Goal: Check status: Verify the current state of an ongoing process or item

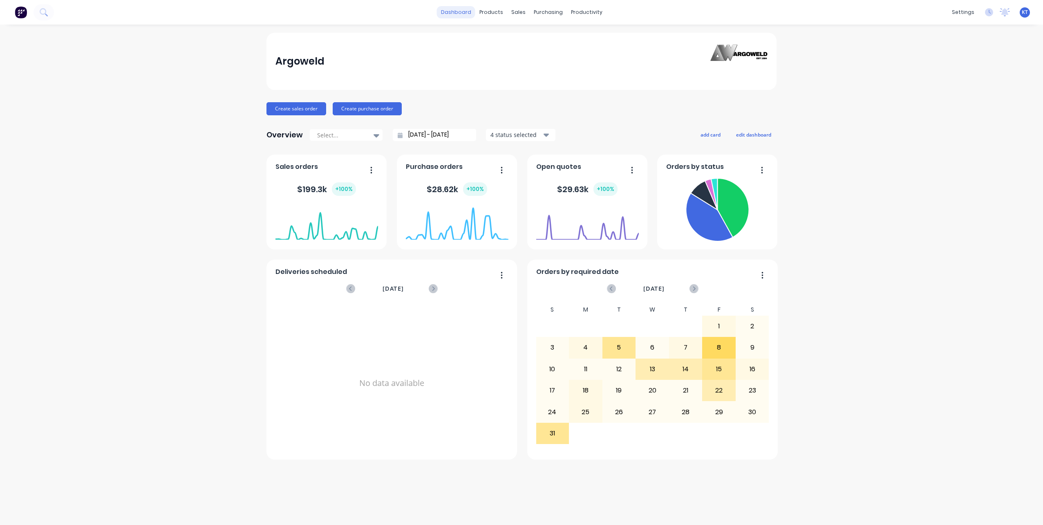
click at [457, 16] on link "dashboard" at bounding box center [456, 12] width 38 height 12
click at [497, 134] on div "4 status selected" at bounding box center [515, 134] width 51 height 9
click at [735, 210] on icon at bounding box center [732, 207] width 31 height 59
click at [763, 171] on button "button" at bounding box center [758, 170] width 17 height 13
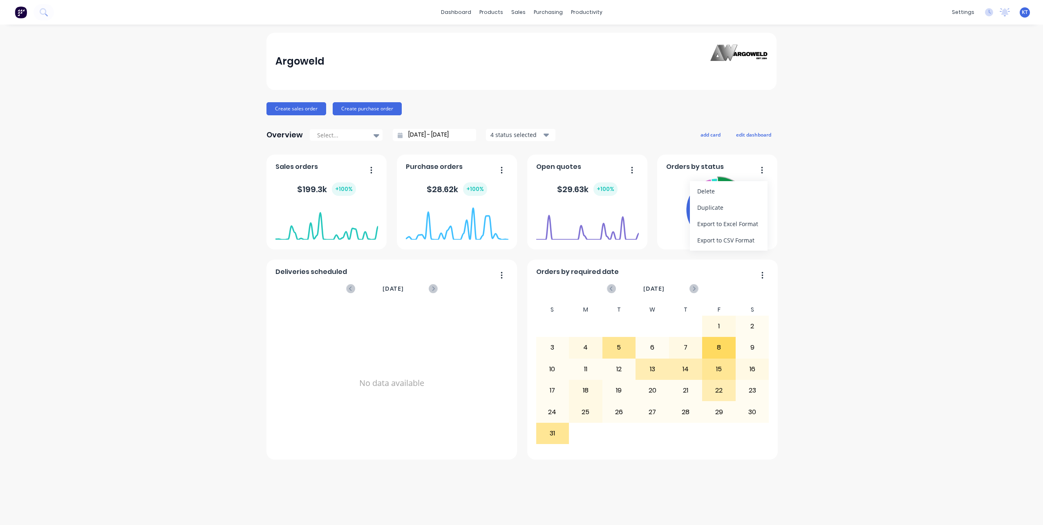
click at [844, 202] on div "Argoweld Create sales order Create purchase order Overview Select... [DATE] - […" at bounding box center [521, 275] width 1043 height 484
click at [687, 166] on span "Orders by status" at bounding box center [695, 167] width 58 height 10
click at [537, 40] on div "Sales Orders" at bounding box center [549, 39] width 34 height 7
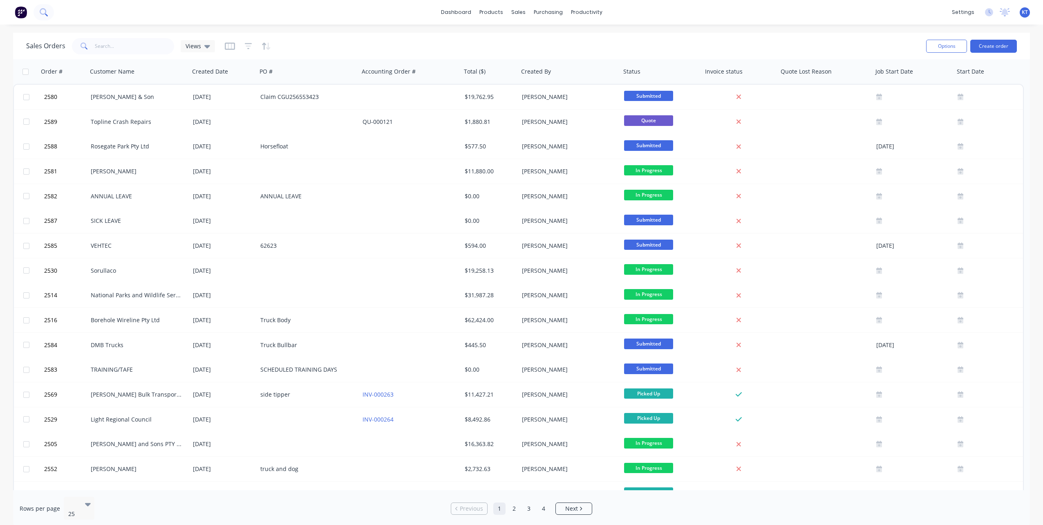
click at [45, 12] on icon at bounding box center [43, 11] width 7 height 7
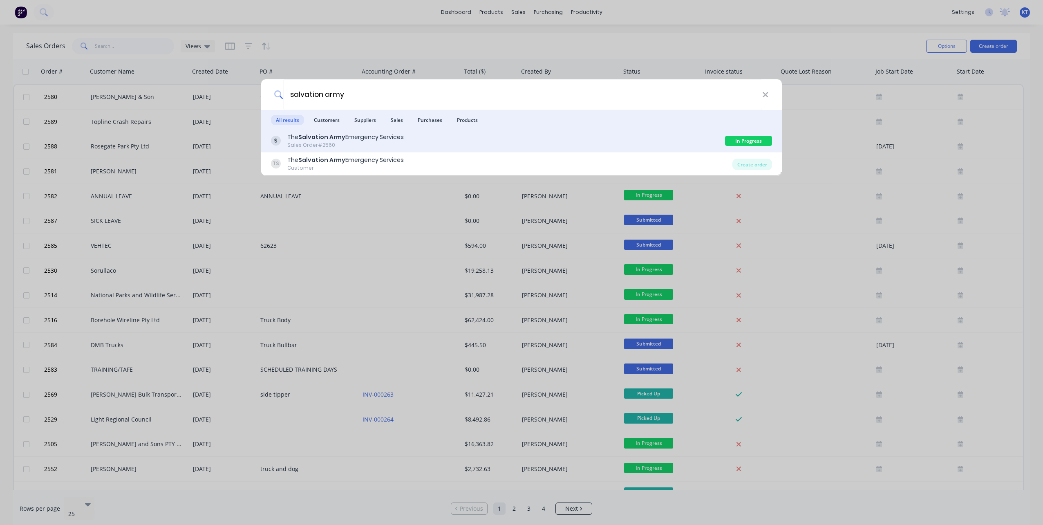
type input "salvation army"
click at [298, 136] on div "[DEMOGRAPHIC_DATA] Emergency Services" at bounding box center [345, 137] width 116 height 9
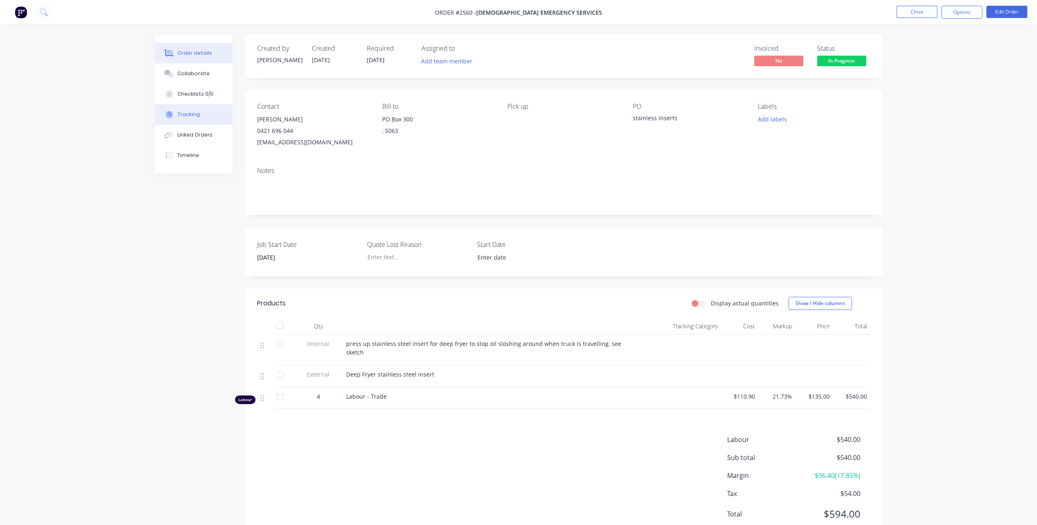
click at [190, 113] on div "Tracking" at bounding box center [188, 114] width 22 height 7
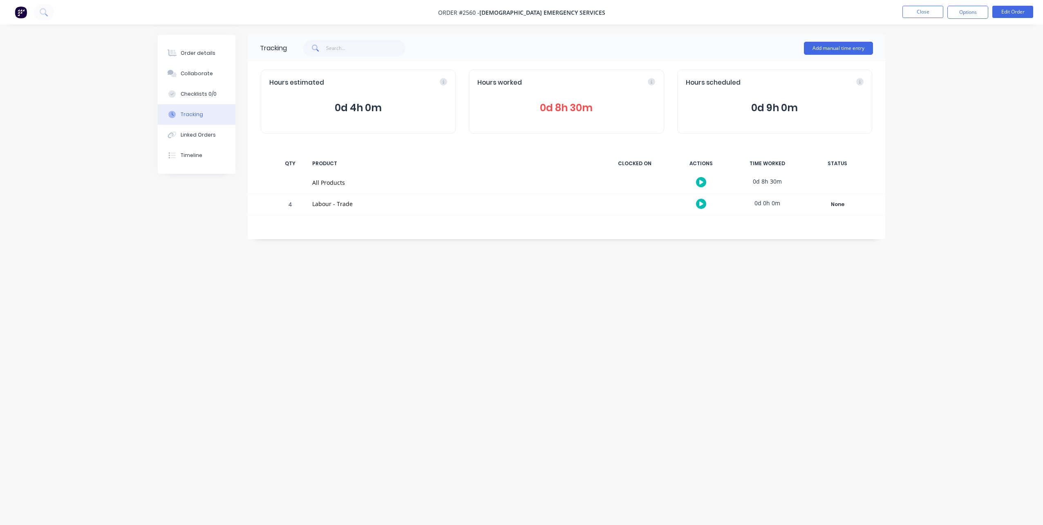
click at [562, 106] on span "0d 8h 30m" at bounding box center [566, 108] width 178 height 15
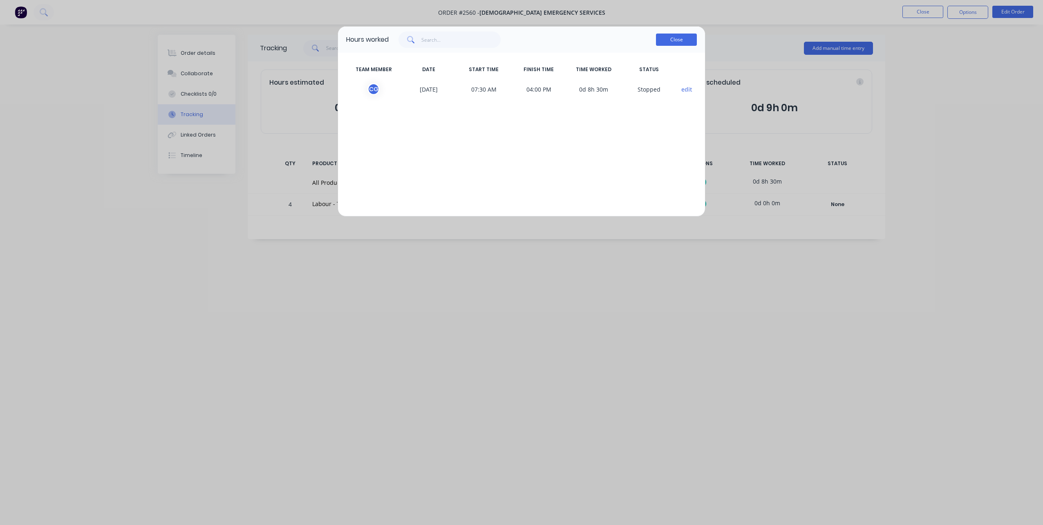
click at [670, 42] on button "Close" at bounding box center [676, 40] width 41 height 12
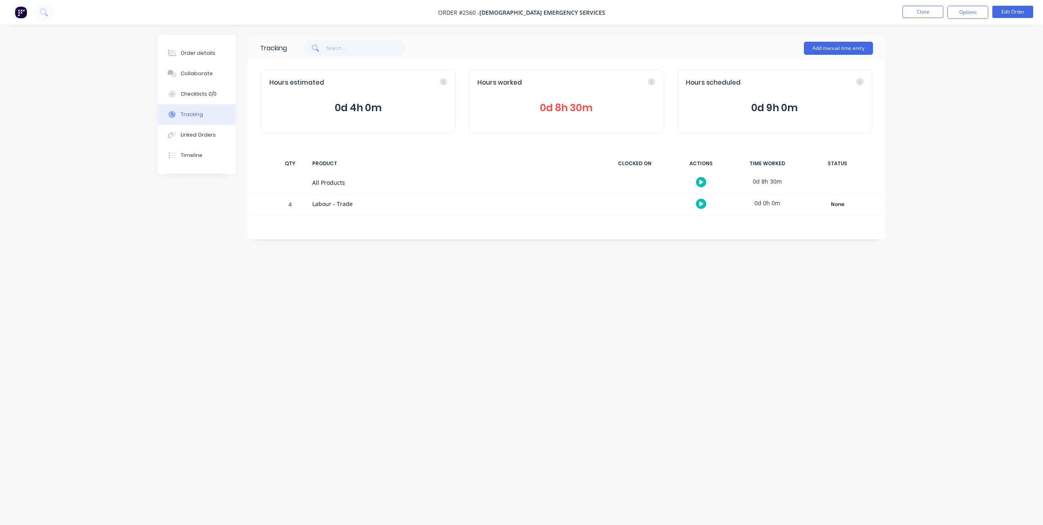
click at [218, 253] on div "Tracking Add manual time entry Hours estimated 0d 4h 0m Hours worked 0d 8h 30m …" at bounding box center [521, 247] width 727 height 424
click at [777, 103] on span "0d 9h 0m" at bounding box center [775, 108] width 178 height 15
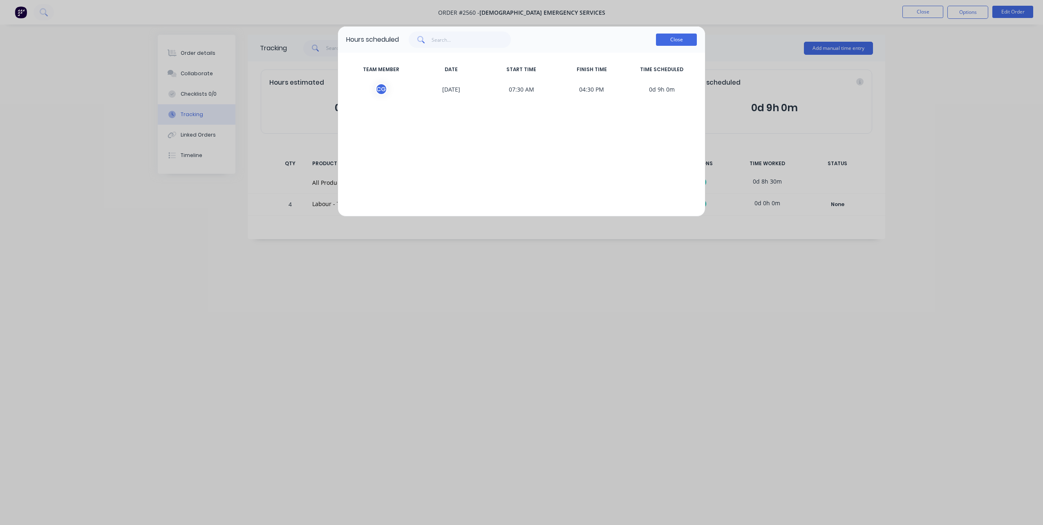
click at [686, 38] on button "Close" at bounding box center [676, 40] width 41 height 12
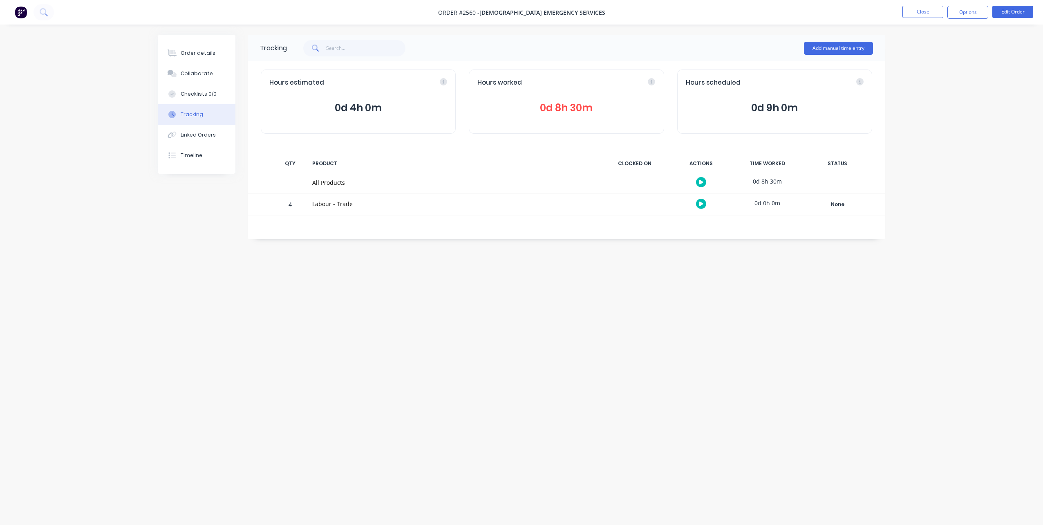
click at [364, 109] on span "0d 4h 0m" at bounding box center [358, 108] width 178 height 15
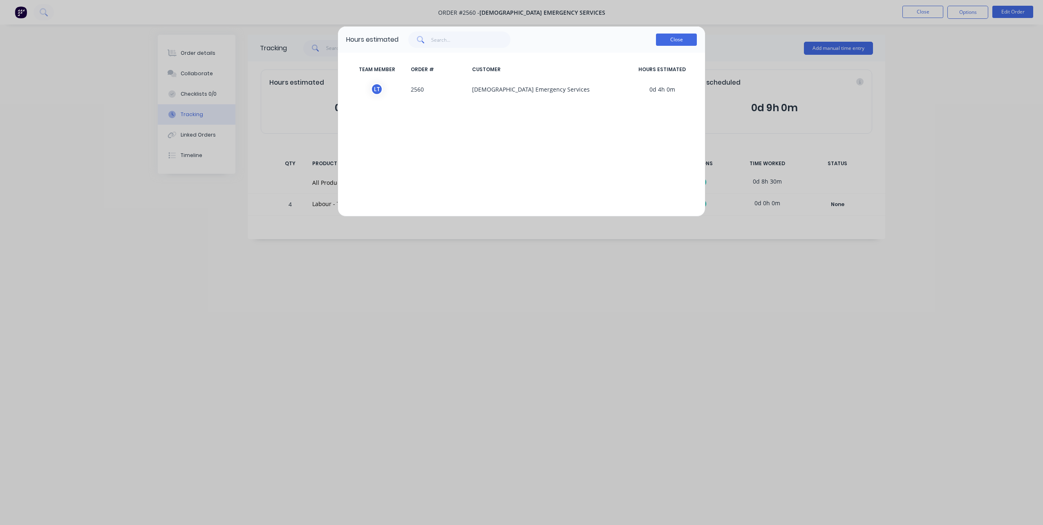
click at [673, 41] on button "Close" at bounding box center [676, 40] width 41 height 12
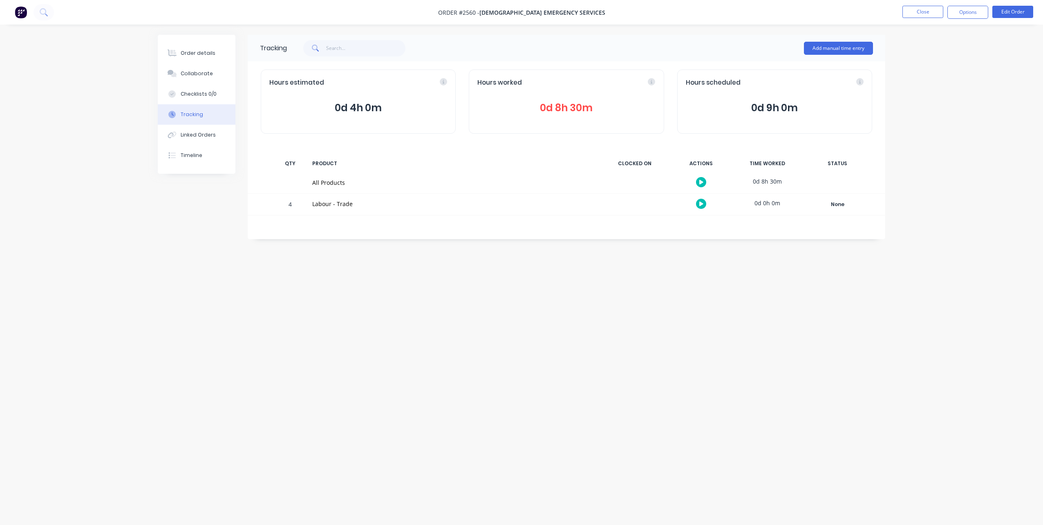
click at [606, 355] on div "Tracking Add manual time entry Hours estimated 0d 4h 0m Hours worked 0d 8h 30m …" at bounding box center [521, 247] width 727 height 424
click at [212, 139] on button "Linked Orders" at bounding box center [197, 135] width 78 height 20
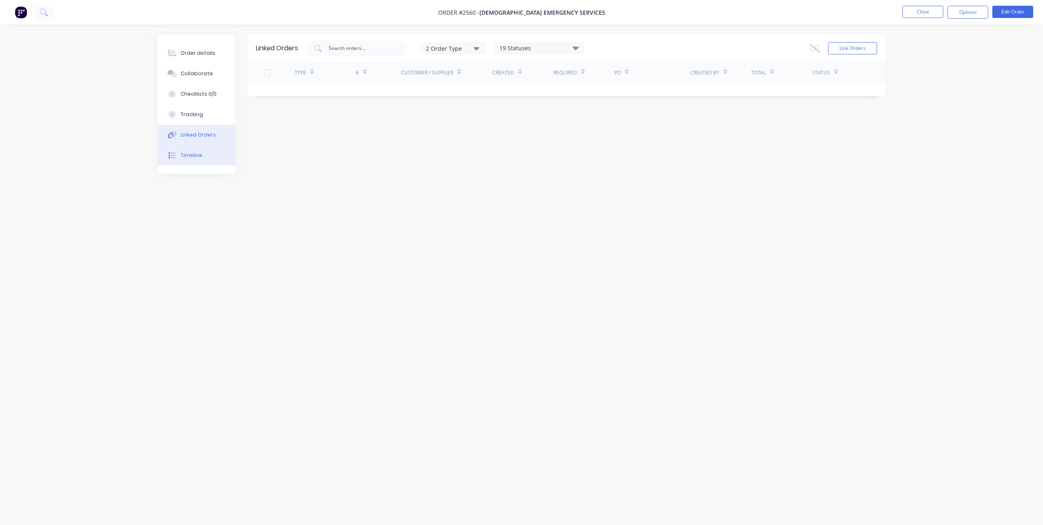
click at [186, 160] on button "Timeline" at bounding box center [197, 155] width 78 height 20
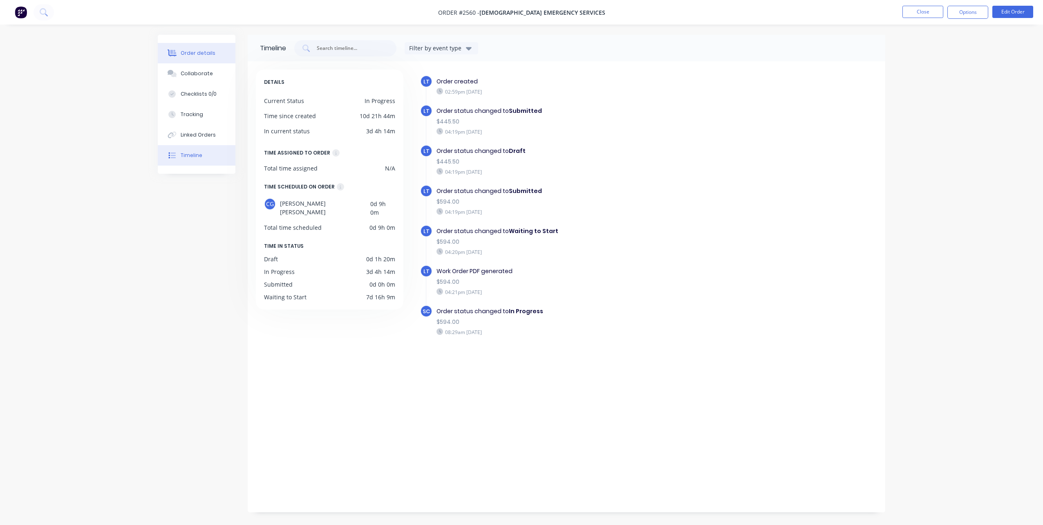
click at [203, 52] on div "Order details" at bounding box center [198, 52] width 35 height 7
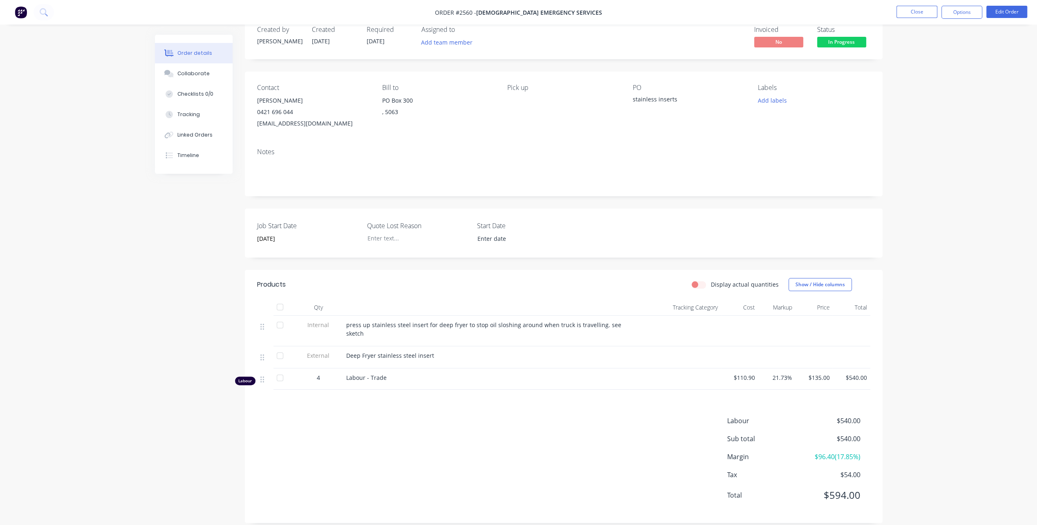
scroll to position [29, 0]
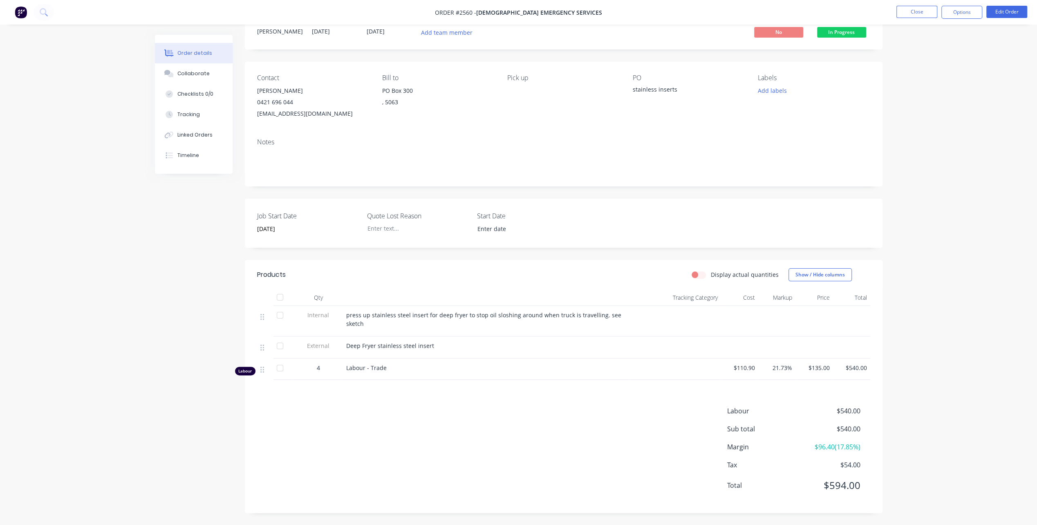
click at [512, 503] on div "Products Display actual quantities Show / Hide columns Qty Tracking Category Co…" at bounding box center [563, 386] width 637 height 253
